Goal: Task Accomplishment & Management: Use online tool/utility

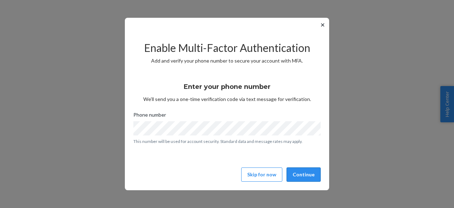
click at [312, 174] on button "Continue" at bounding box center [304, 174] width 34 height 14
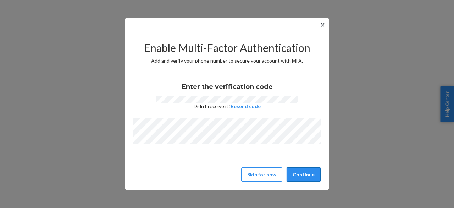
click at [307, 172] on button "Continue" at bounding box center [304, 174] width 34 height 14
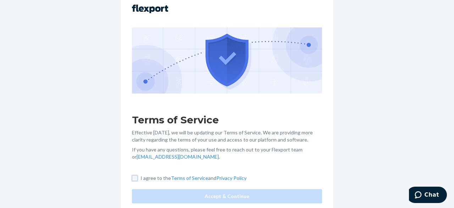
click at [134, 180] on input "I agree to the Terms of Service and Privacy Policy" at bounding box center [135, 178] width 6 height 6
checkbox input "true"
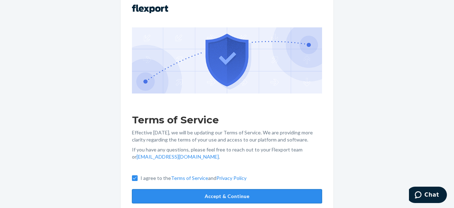
click at [152, 192] on button "Accept & Continue" at bounding box center [227, 196] width 190 height 14
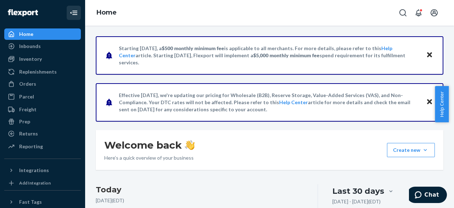
click at [72, 13] on icon "Close Navigation" at bounding box center [74, 13] width 5 height 4
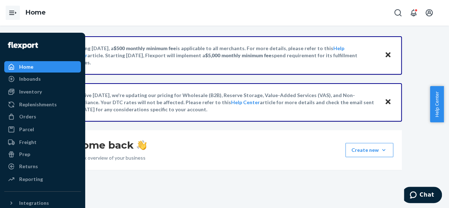
click at [12, 11] on icon "Open Navigation" at bounding box center [13, 13] width 9 height 9
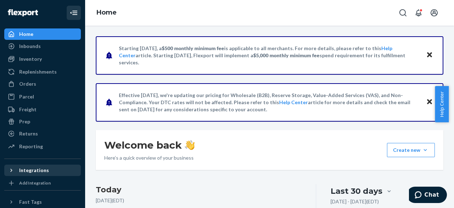
click at [49, 170] on div "Integrations" at bounding box center [42, 170] width 75 height 10
